Goal: Check status: Check status

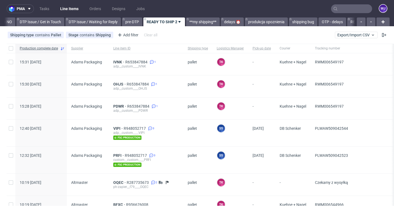
scroll to position [0, 799]
click at [348, 6] on input "text" at bounding box center [351, 8] width 41 height 9
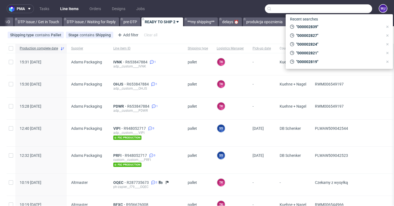
paste input "USNO"
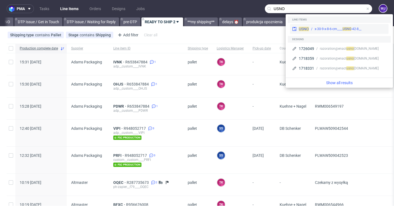
type input "USNO"
click at [315, 27] on div "__42-8-x-30-9-x-8-6-cm____ USNO" at bounding box center [337, 29] width 47 height 5
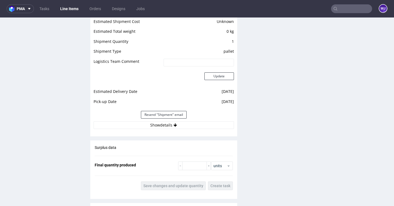
scroll to position [541, 0]
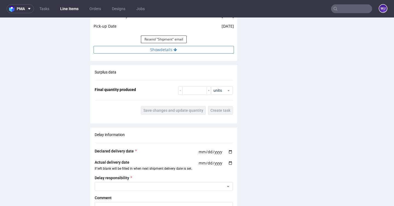
click at [163, 54] on button "Show details" at bounding box center [163, 50] width 140 height 8
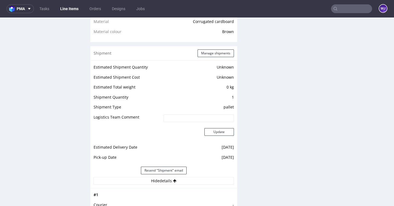
scroll to position [384, 0]
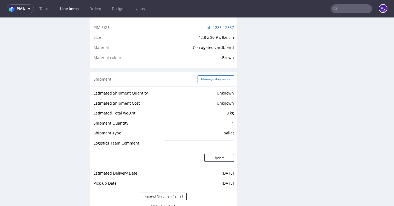
click at [219, 83] on button "Manage shipments" at bounding box center [215, 79] width 36 height 8
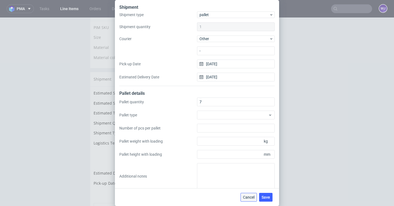
click at [248, 194] on button "Cancel" at bounding box center [248, 197] width 16 height 9
